Goal: Information Seeking & Learning: Learn about a topic

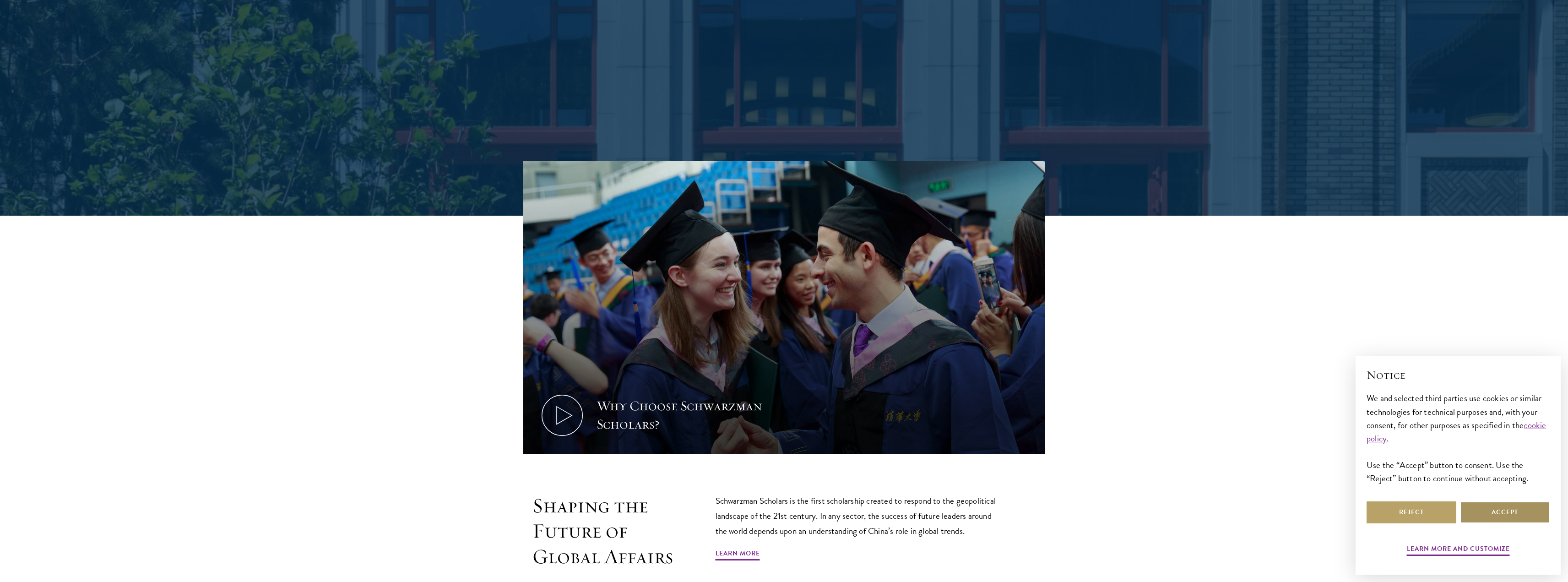
click at [1488, 514] on button "Accept" at bounding box center [1505, 513] width 89 height 22
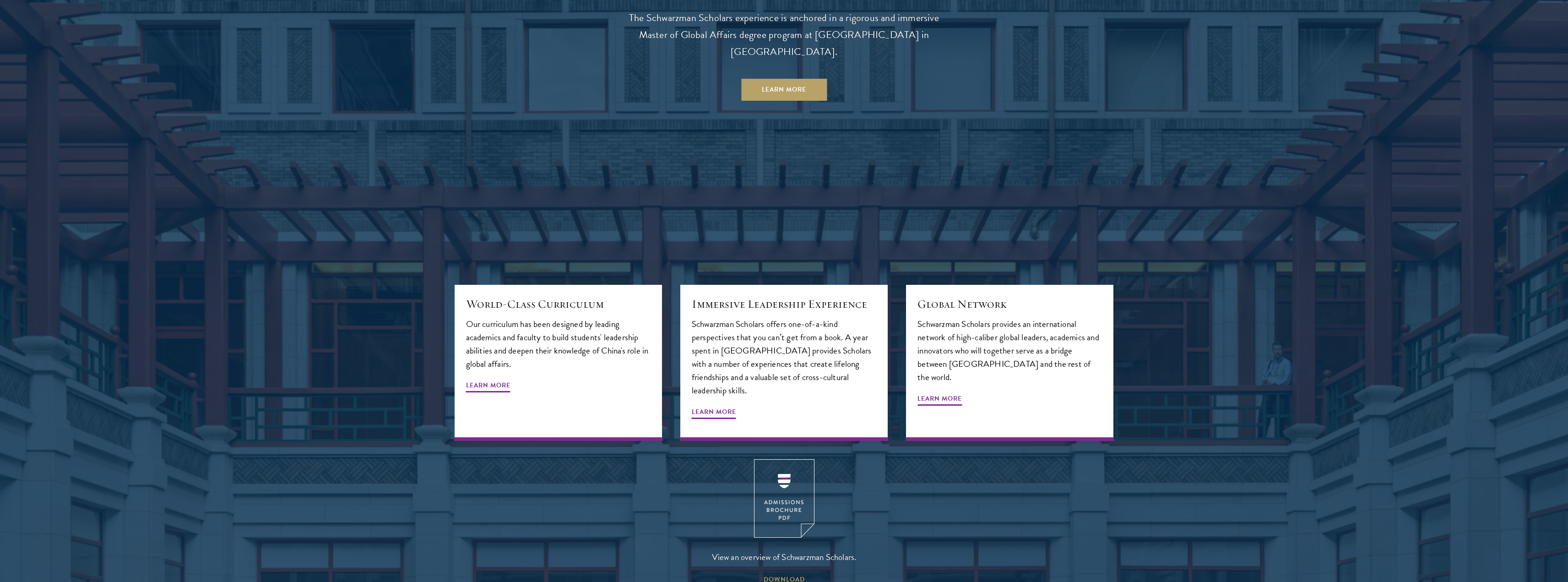
scroll to position [1099, 0]
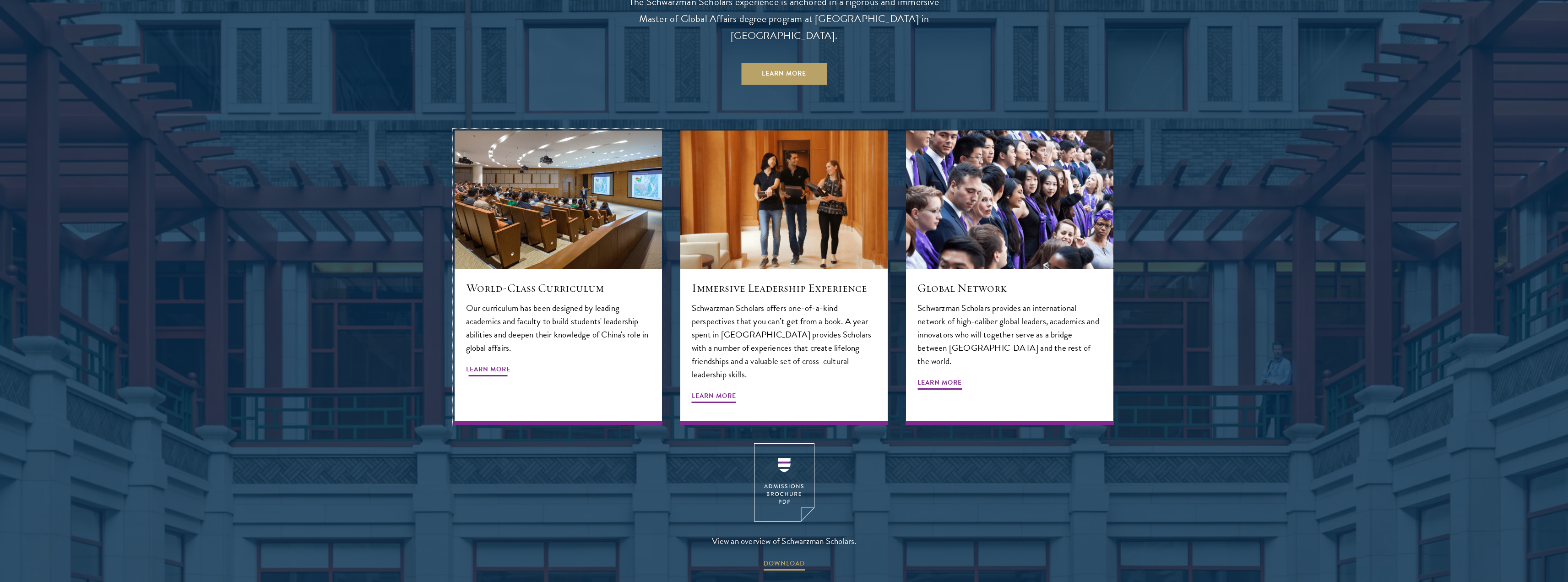
click at [495, 363] on span "Learn More" at bounding box center [488, 370] width 44 height 14
click at [793, 464] on img at bounding box center [784, 482] width 60 height 79
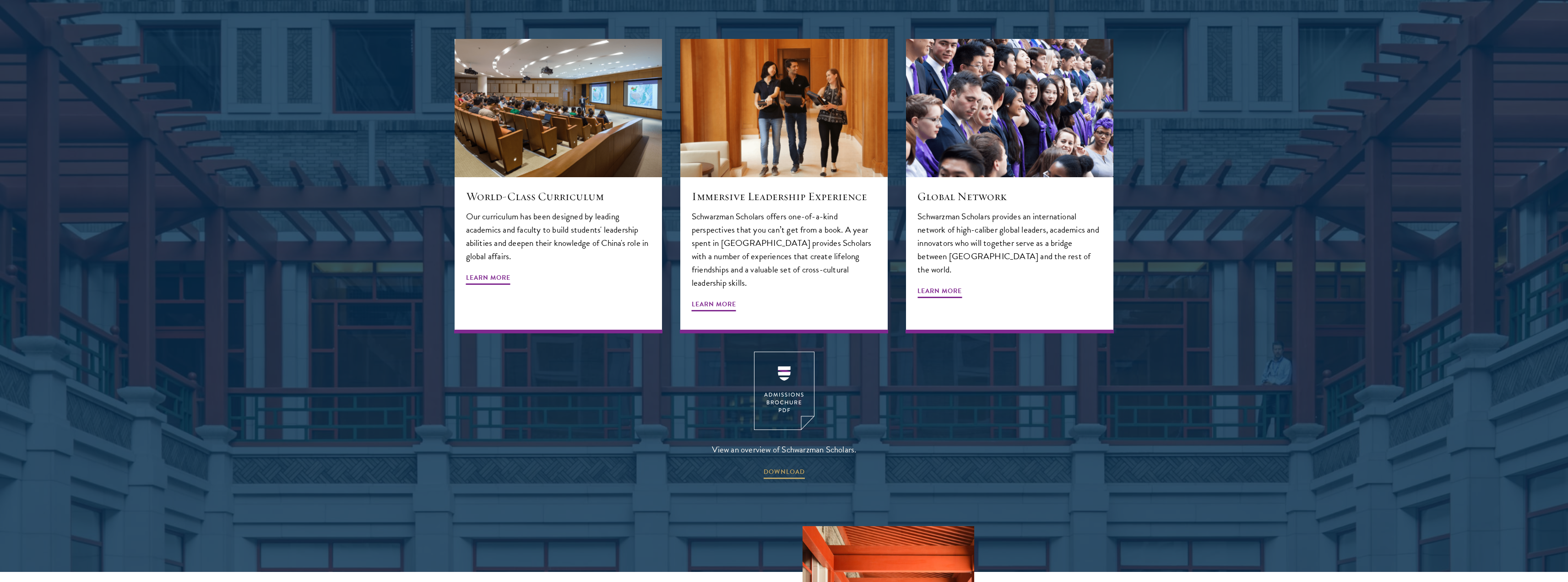
click at [1125, 360] on div at bounding box center [784, 198] width 1568 height 749
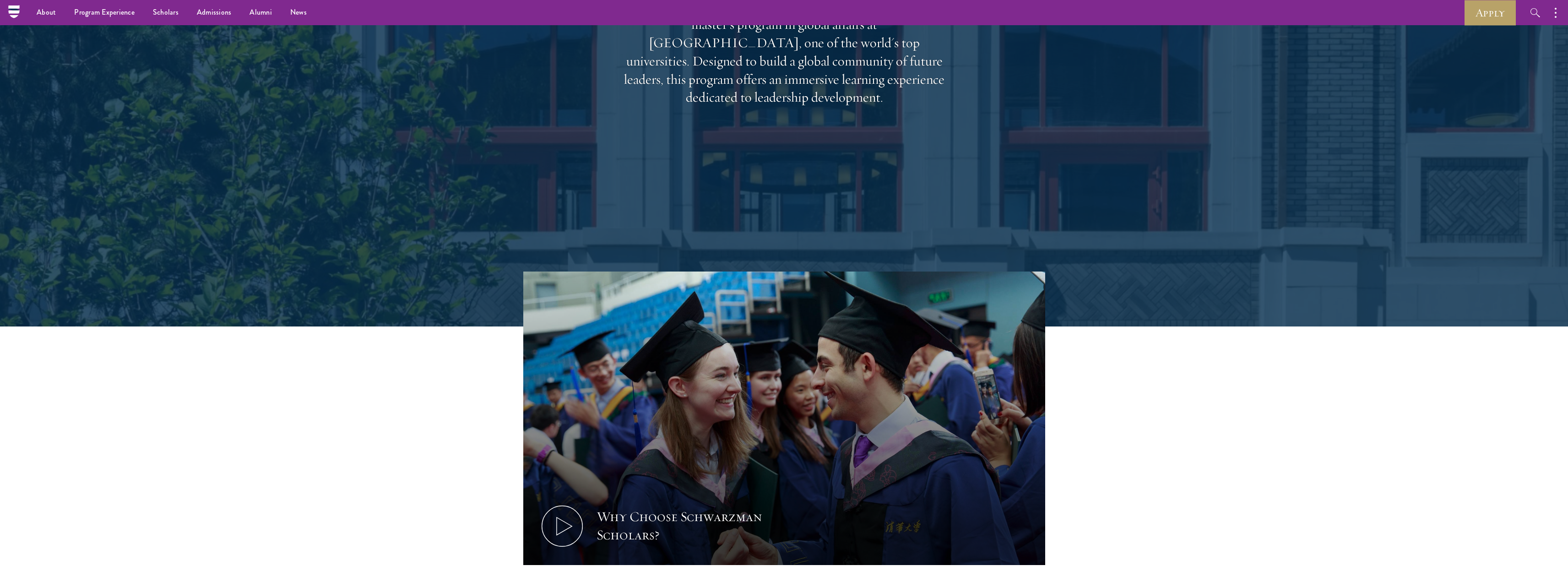
scroll to position [0, 0]
